Goal: Task Accomplishment & Management: Use online tool/utility

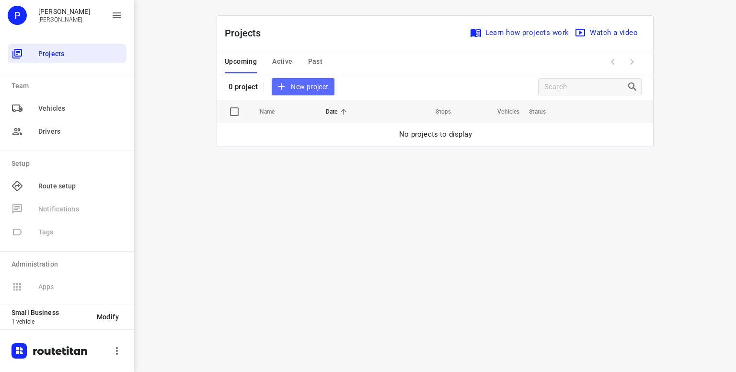
click at [299, 87] on span "New project" at bounding box center [302, 87] width 51 height 12
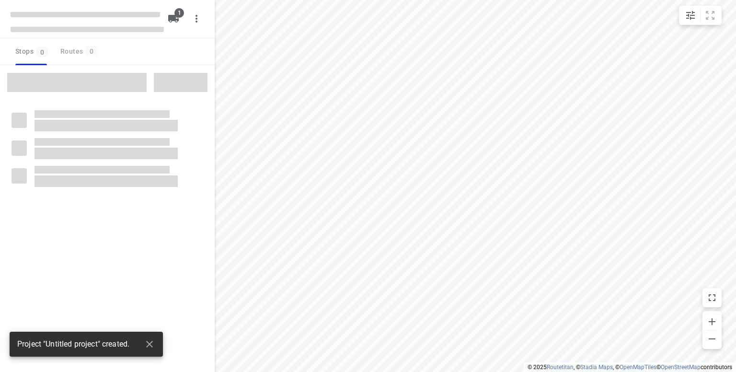
type input "distance"
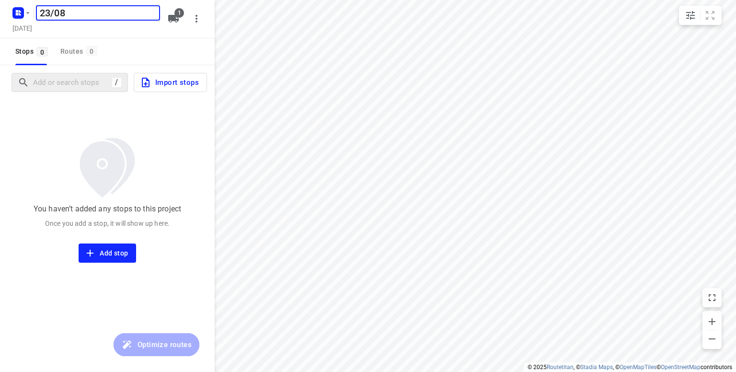
type input "23/08"
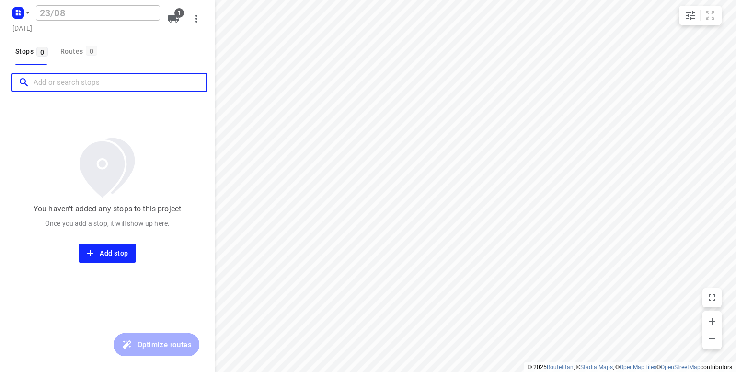
click at [52, 79] on input "Add or search stops" at bounding box center [120, 82] width 172 height 15
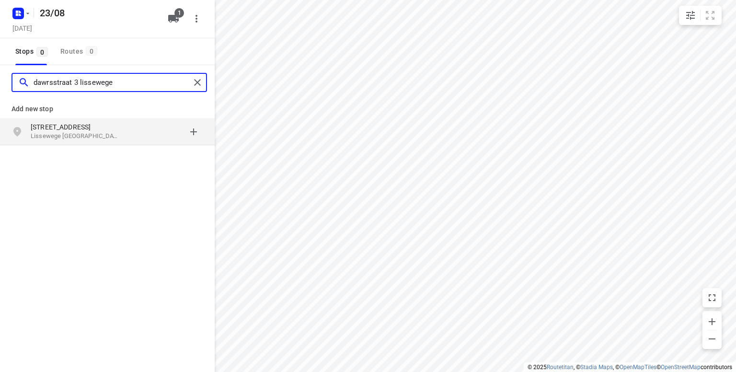
type input "dawrsstraat 3 lissewege"
click at [52, 124] on p "[STREET_ADDRESS]" at bounding box center [75, 127] width 88 height 10
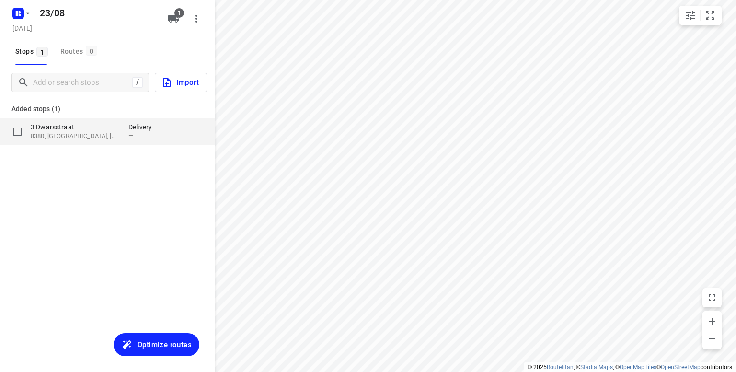
click at [57, 129] on p "3 Dwarsstraat" at bounding box center [75, 127] width 88 height 10
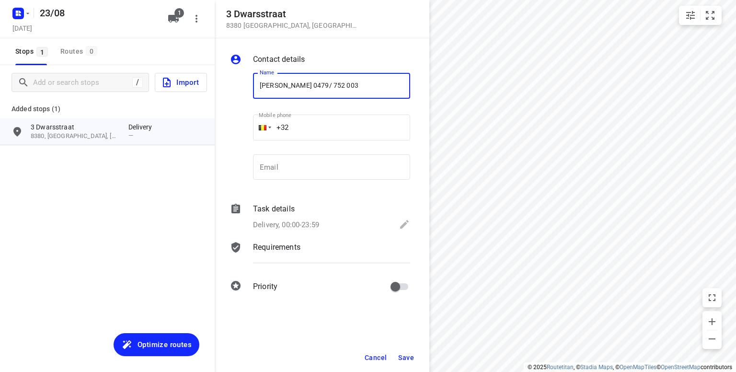
type input "[PERSON_NAME] 0479/ 752 003"
click at [407, 356] on span "Save" at bounding box center [406, 358] width 16 height 8
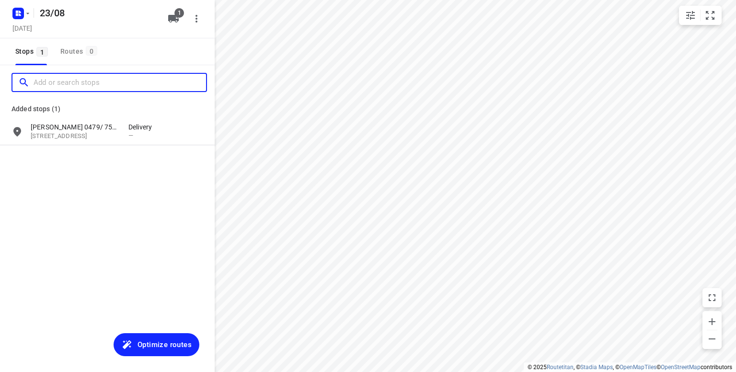
click at [93, 83] on input "Add or search stops" at bounding box center [120, 82] width 172 height 15
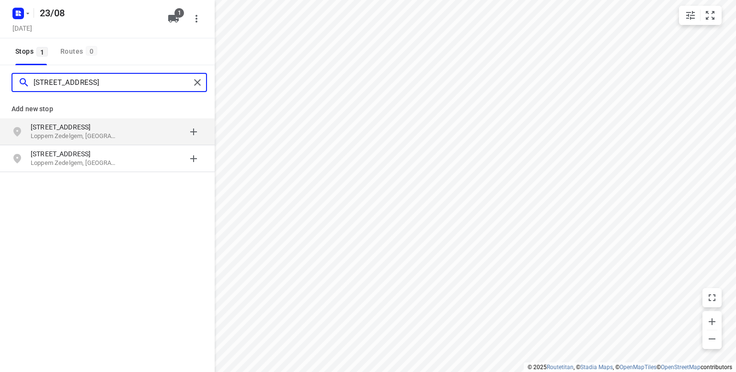
type input "[STREET_ADDRESS]"
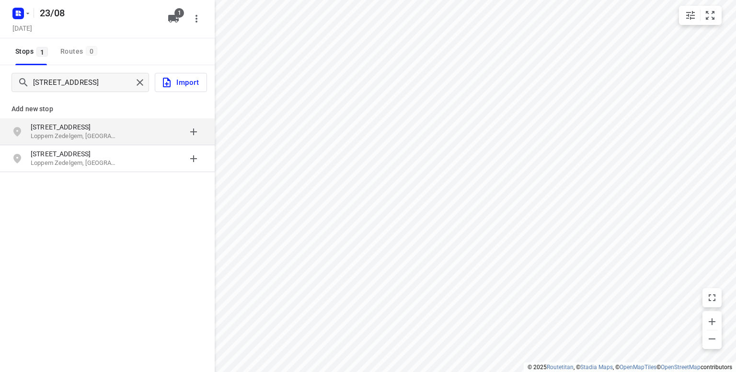
click at [55, 132] on p "Loppem Zedelgem, [GEOGRAPHIC_DATA]" at bounding box center [75, 136] width 88 height 9
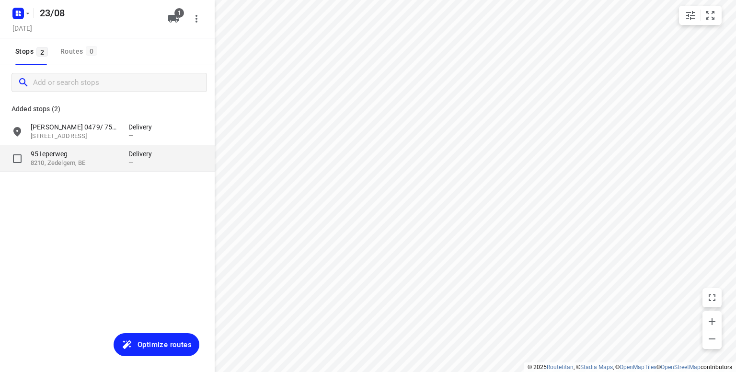
click at [100, 160] on p "8210, Zedelgem, BE" at bounding box center [75, 163] width 88 height 9
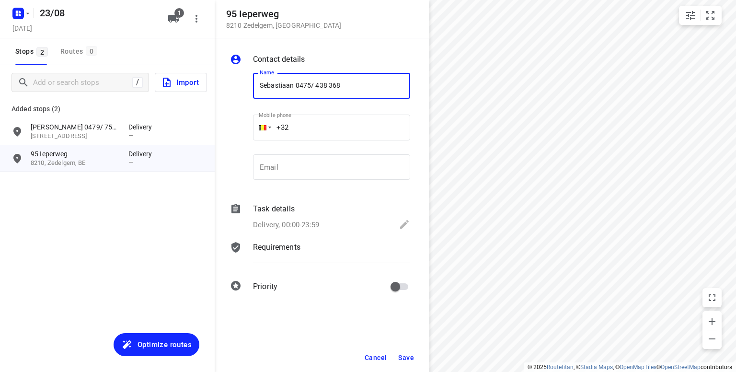
type input "Sebastiaan 0475/ 438 368"
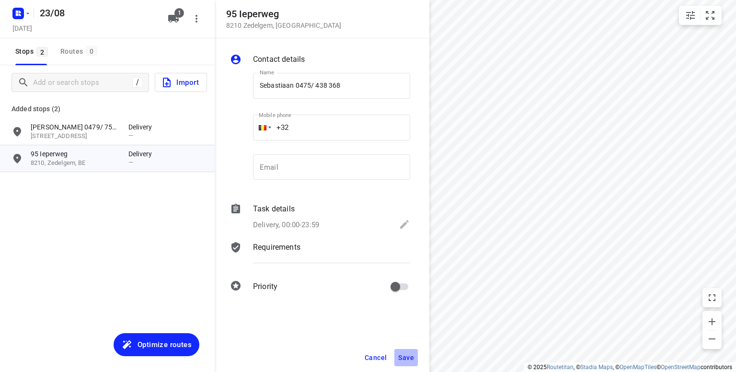
click at [406, 356] on span "Save" at bounding box center [406, 358] width 16 height 8
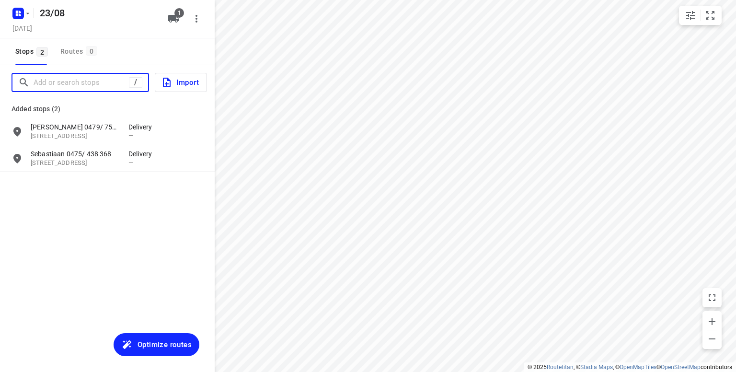
click at [89, 83] on input "Add or search stops" at bounding box center [81, 82] width 95 height 15
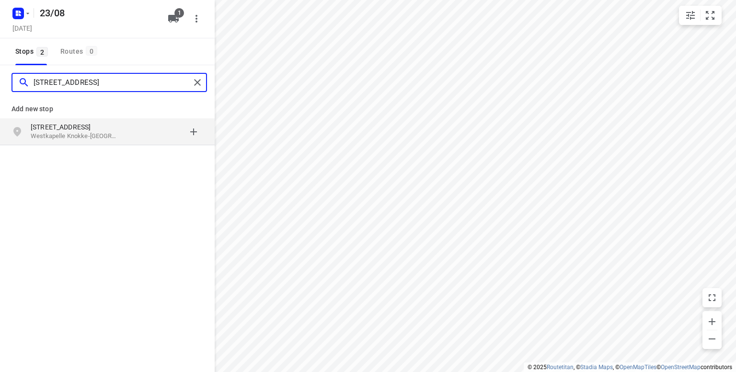
type input "[STREET_ADDRESS]"
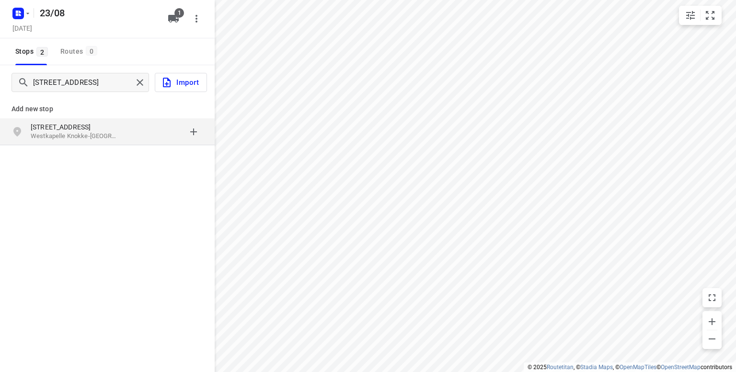
click at [78, 124] on p "[STREET_ADDRESS]" at bounding box center [75, 127] width 88 height 10
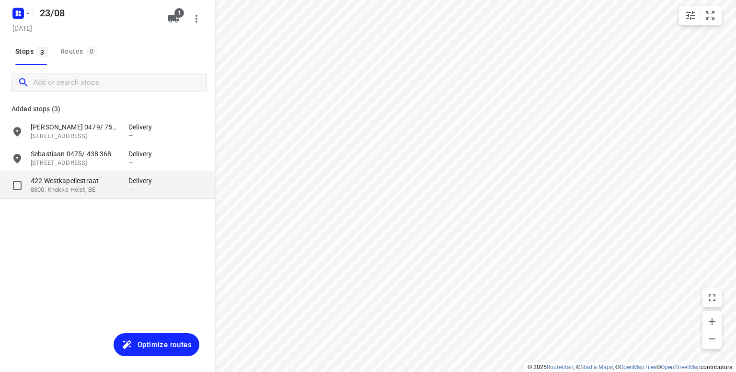
click at [119, 183] on p "422 Westkapellestraat" at bounding box center [80, 181] width 98 height 10
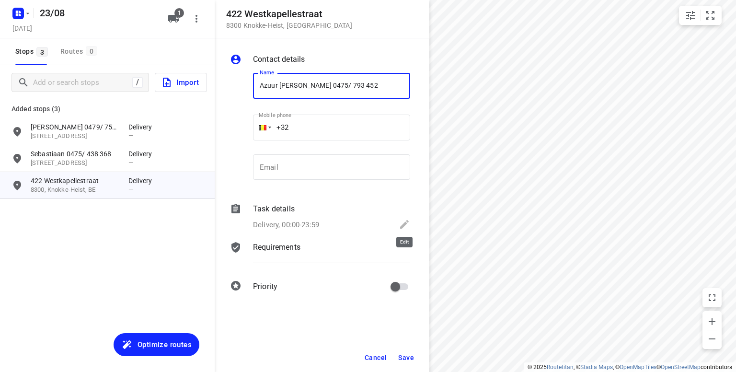
type input "Azuur [PERSON_NAME] 0475/ 793 452"
click at [404, 221] on icon at bounding box center [404, 223] width 11 height 11
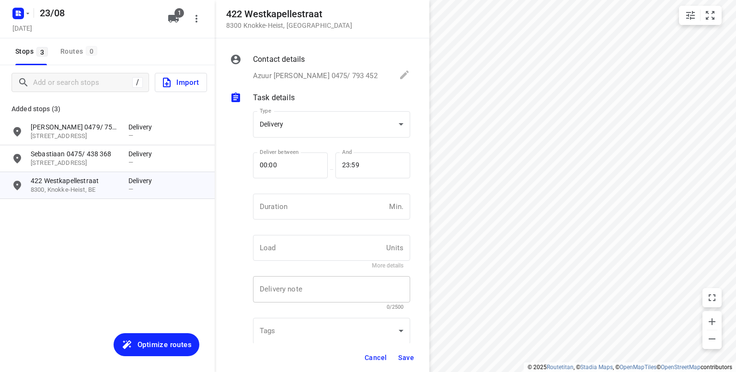
click at [275, 290] on textarea at bounding box center [332, 289] width 144 height 9
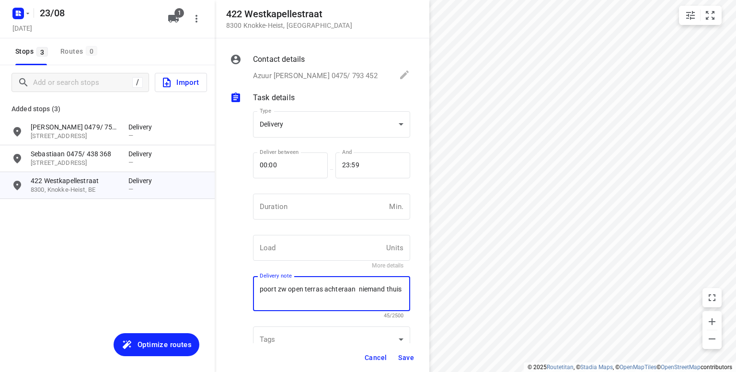
type textarea "poort zw open terras achteraan niemand thuis"
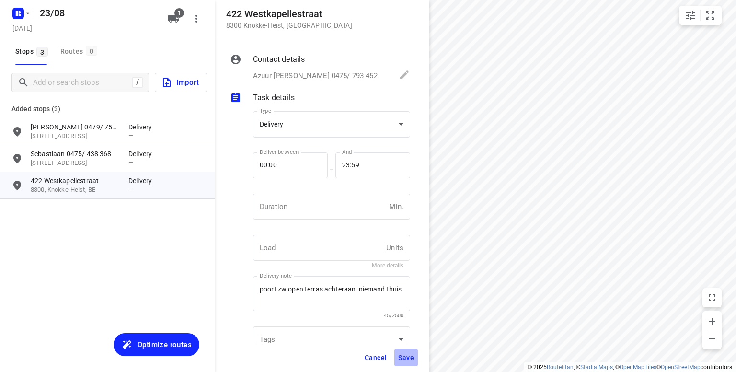
click at [410, 360] on span "Save" at bounding box center [406, 358] width 16 height 8
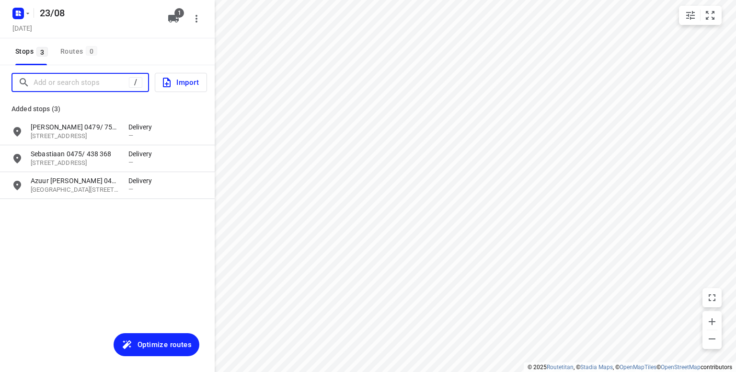
click at [46, 86] on input "Add or search stops" at bounding box center [81, 82] width 95 height 15
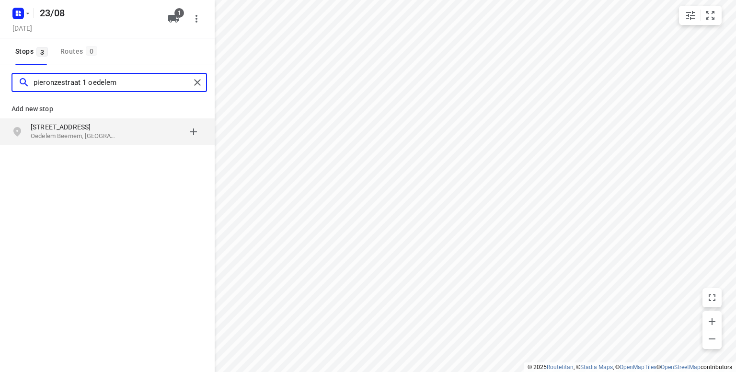
type input "pieronzestraat 1 oedelem"
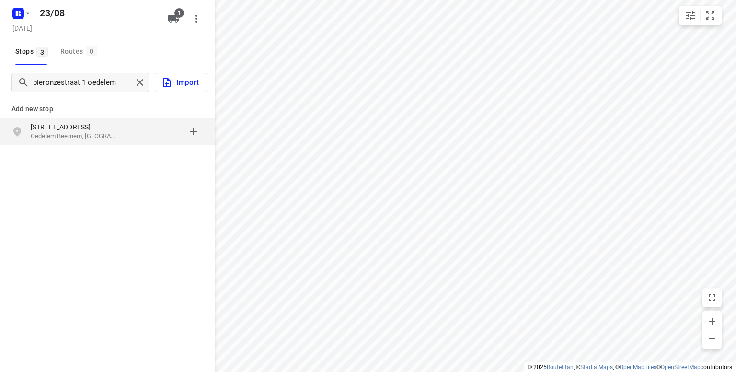
click at [60, 132] on p "Oedelem Beernem, [GEOGRAPHIC_DATA]" at bounding box center [75, 136] width 88 height 9
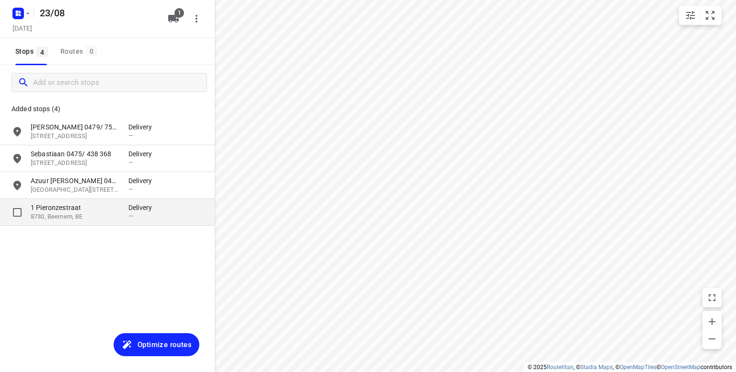
click at [80, 209] on p "1 Pieronzestraat" at bounding box center [75, 208] width 88 height 10
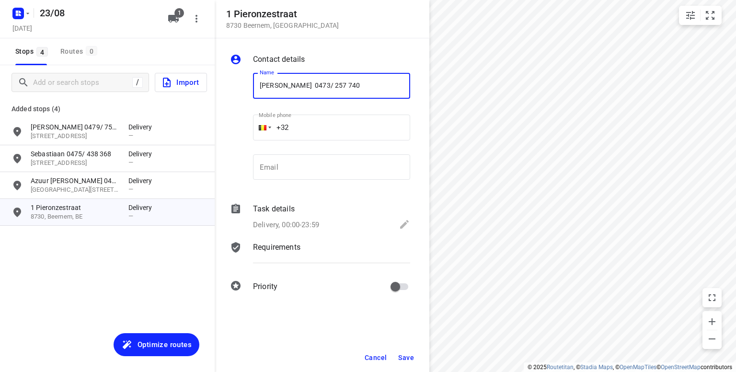
type input "[PERSON_NAME] 0473/ 257 740"
click at [404, 358] on span "Save" at bounding box center [406, 358] width 16 height 8
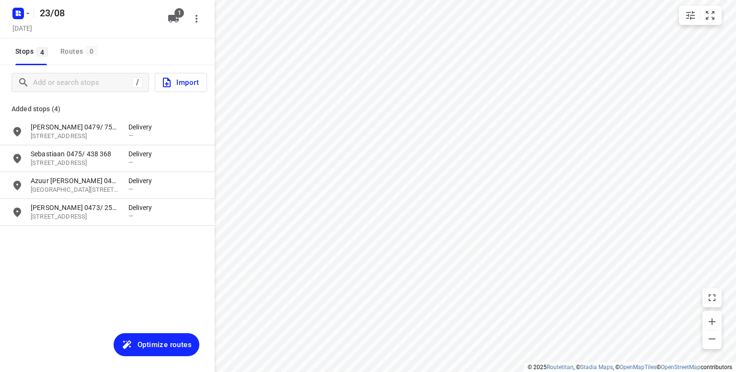
click at [151, 340] on span "Optimize routes" at bounding box center [165, 344] width 54 height 12
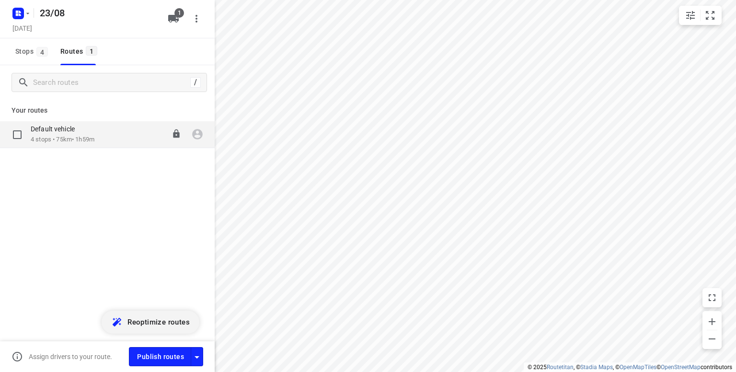
click at [80, 138] on p "4 stops • 75km • 1h59m" at bounding box center [63, 139] width 64 height 9
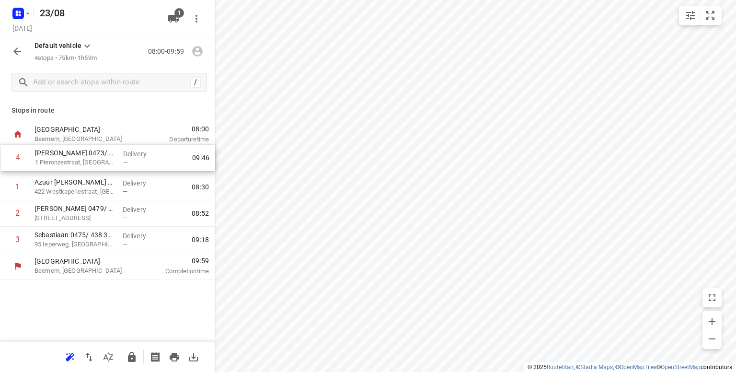
drag, startPoint x: 70, startPoint y: 238, endPoint x: 70, endPoint y: 153, distance: 84.8
click at [70, 153] on div "1 Azuur [PERSON_NAME] 0475/ 793 [GEOGRAPHIC_DATA]-Heist Delivery — 08:30 2 Patr…" at bounding box center [107, 200] width 215 height 105
